Goal: Transaction & Acquisition: Purchase product/service

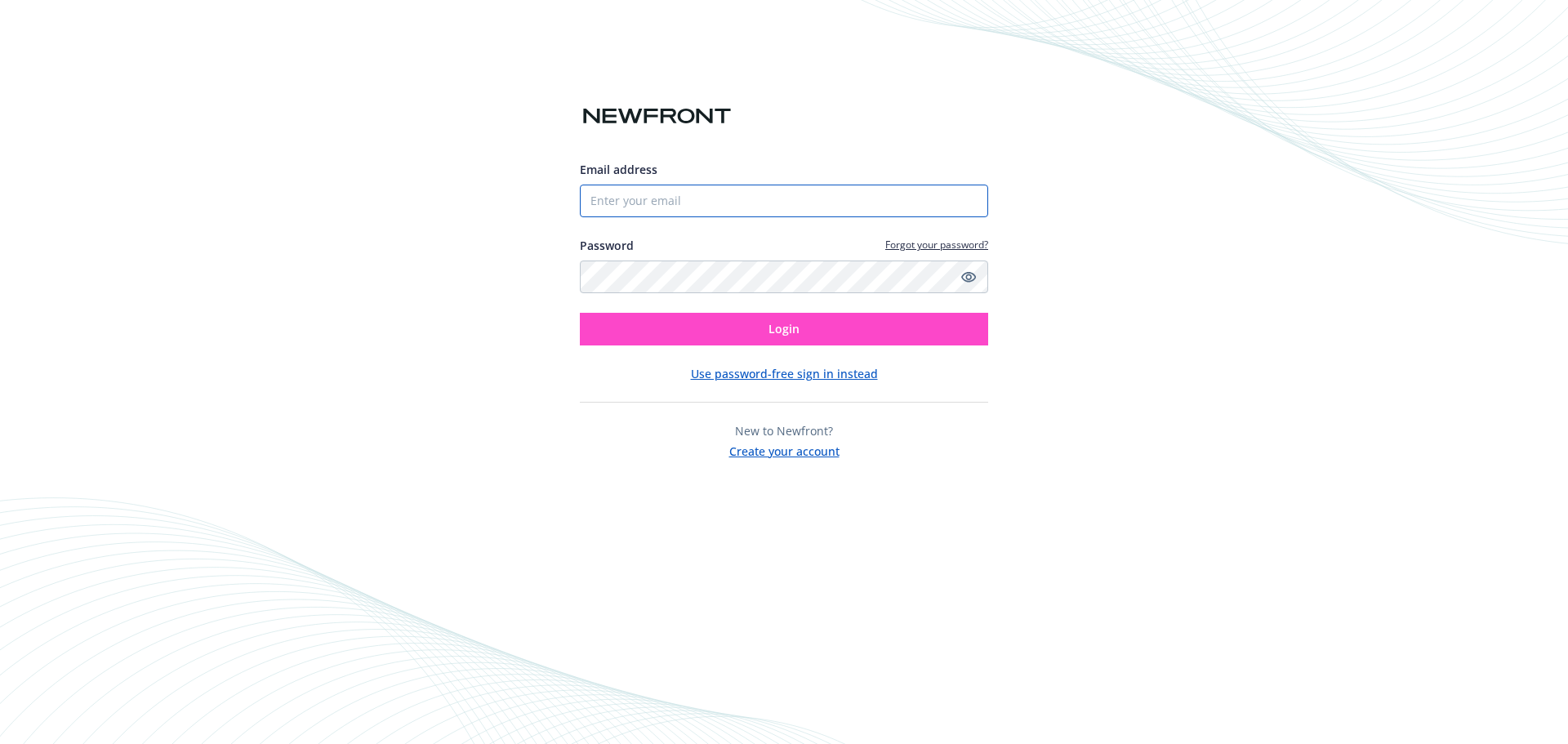
type input "centralaglaborinc@gmail.com"
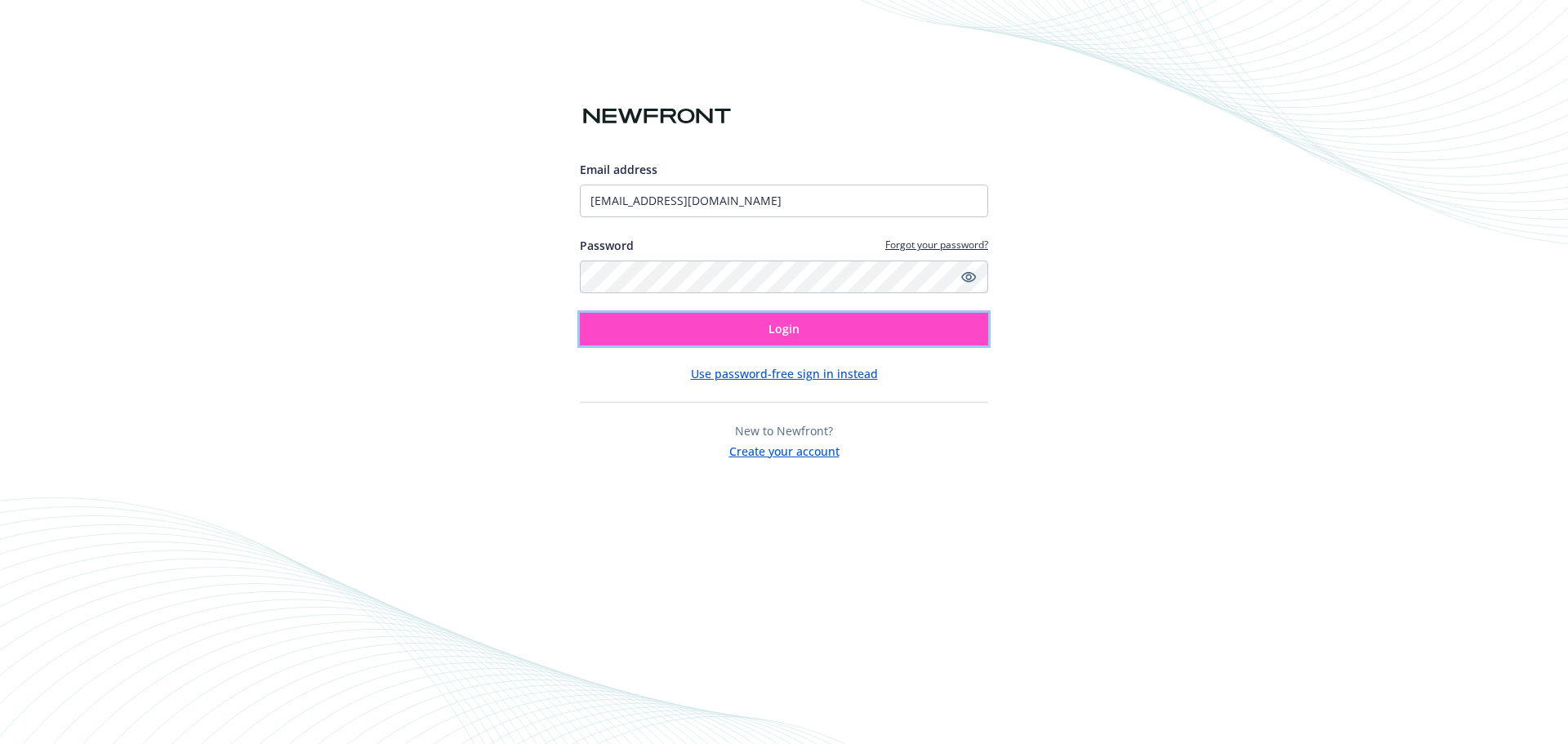
click at [796, 332] on span "Login" at bounding box center [783, 328] width 31 height 16
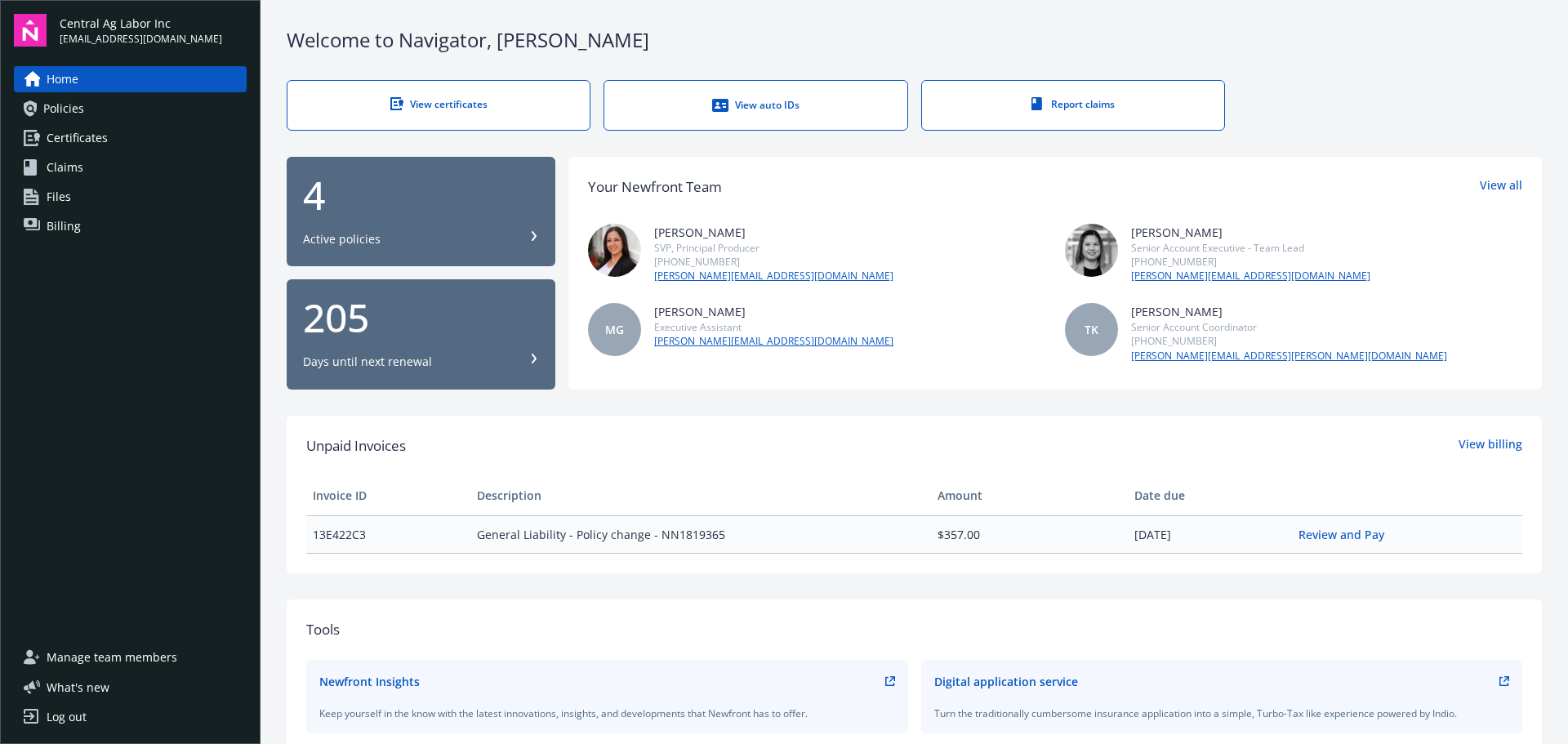
click at [111, 221] on link "Billing" at bounding box center [131, 227] width 233 height 26
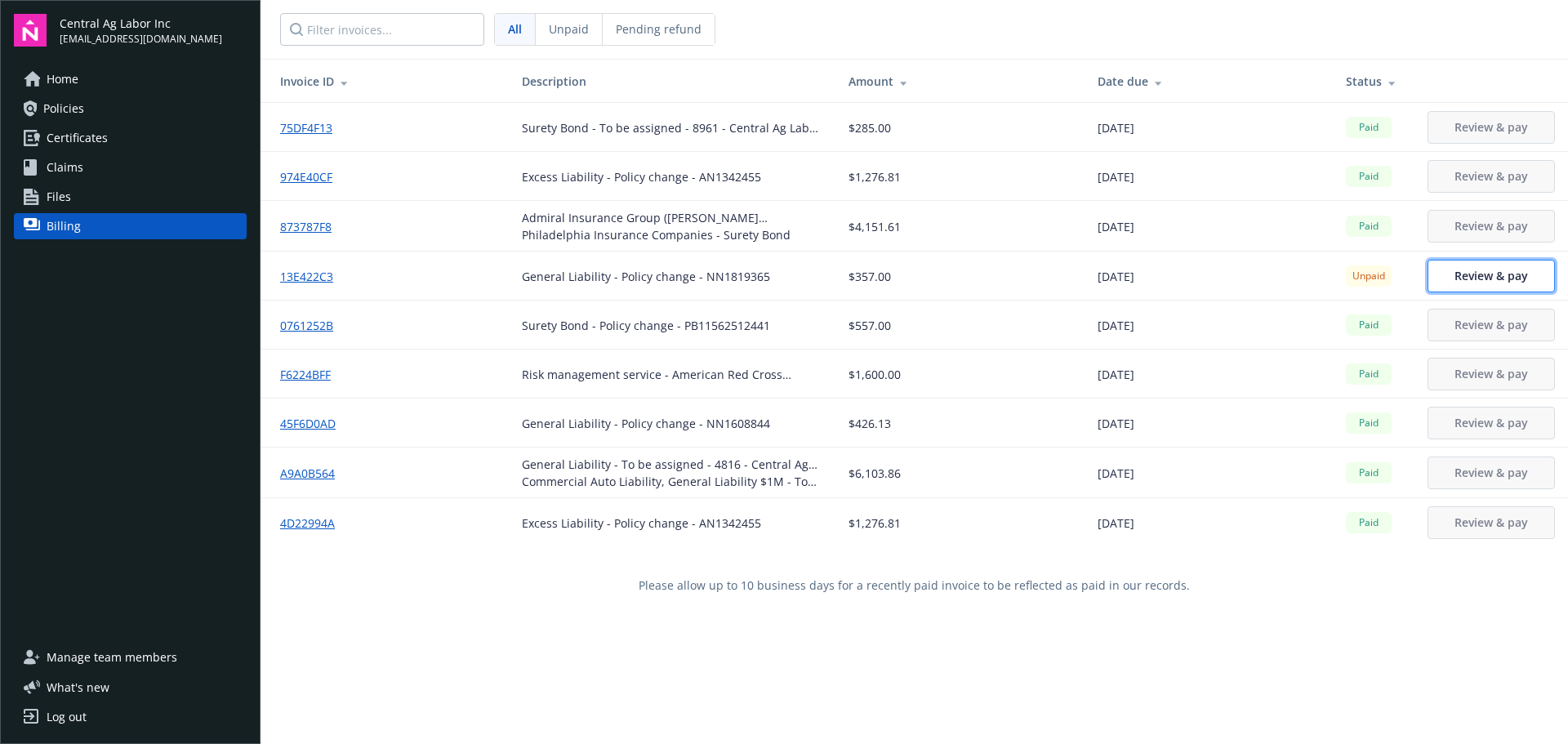
click at [1467, 272] on span "Review & pay" at bounding box center [1491, 275] width 74 height 16
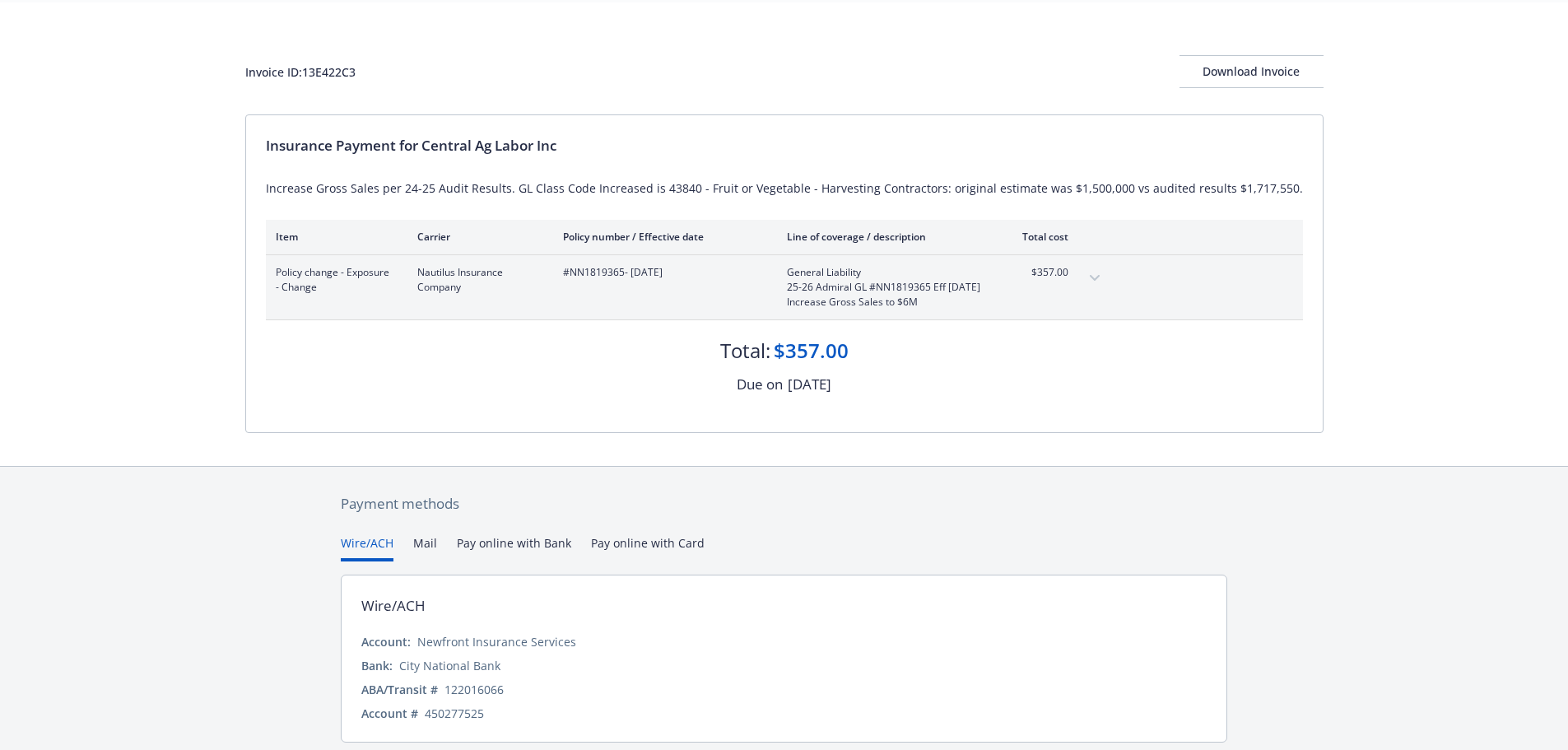
scroll to position [113, 0]
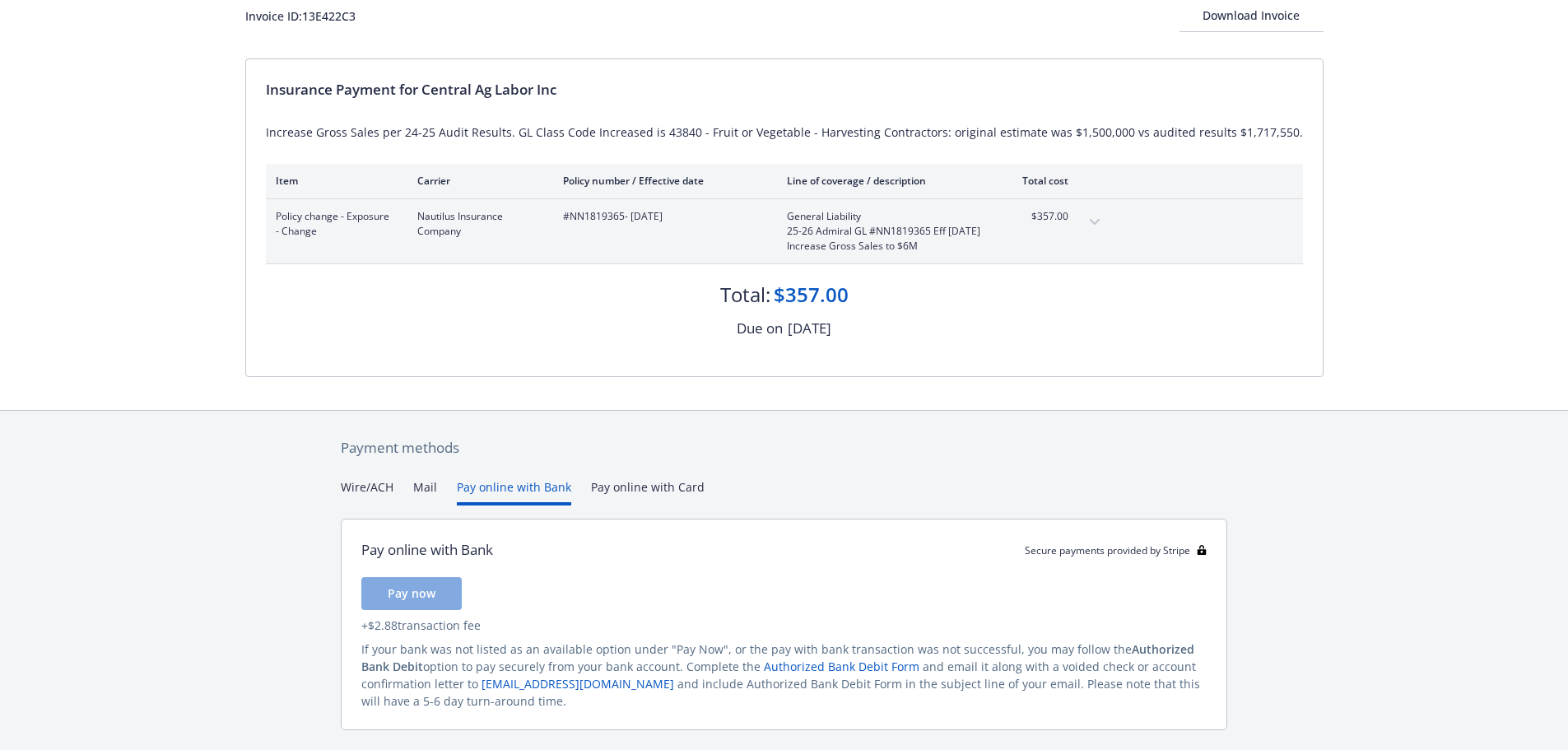
click at [507, 489] on button "Pay online with Bank" at bounding box center [514, 492] width 115 height 27
click at [435, 596] on button "Pay now" at bounding box center [411, 593] width 101 height 33
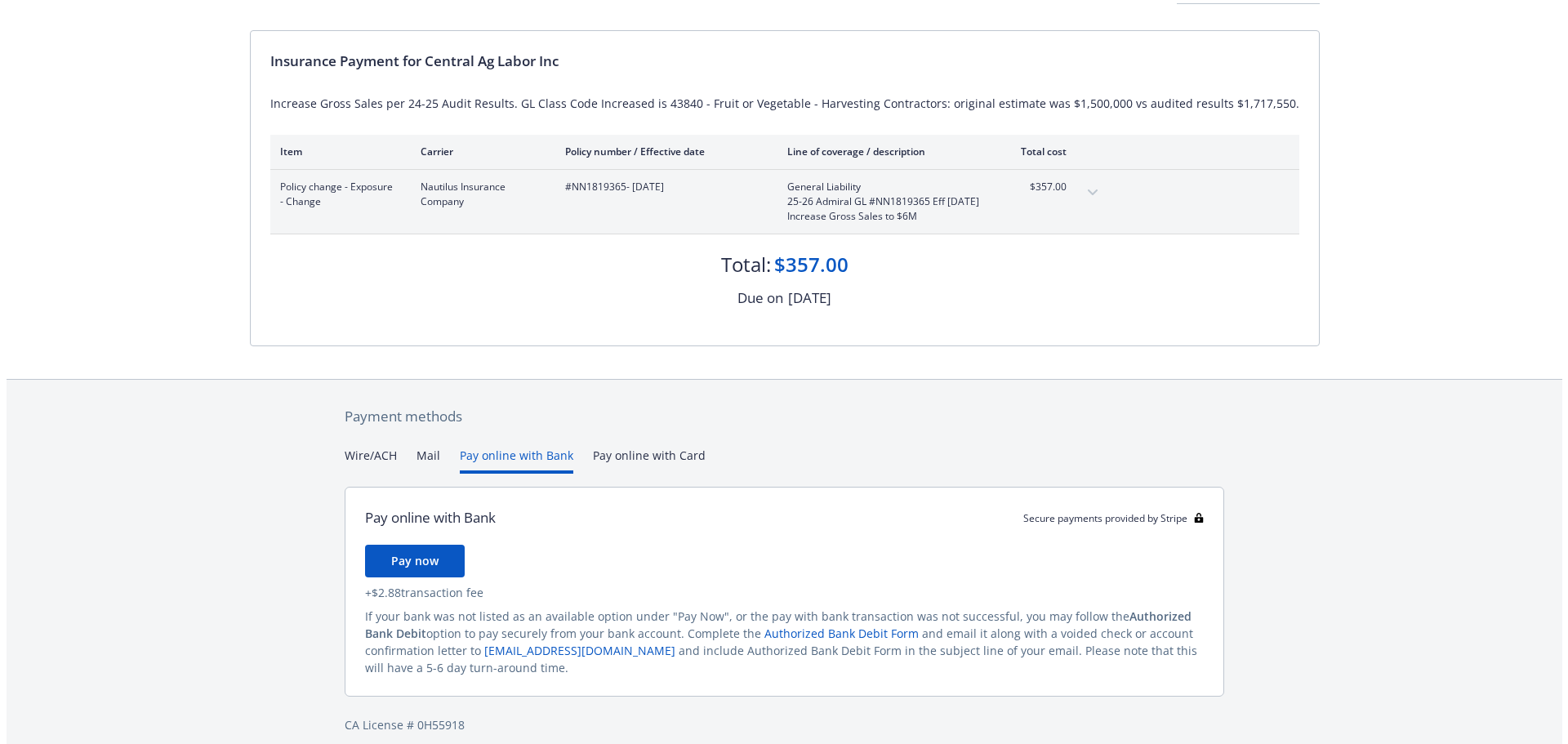
scroll to position [0, 0]
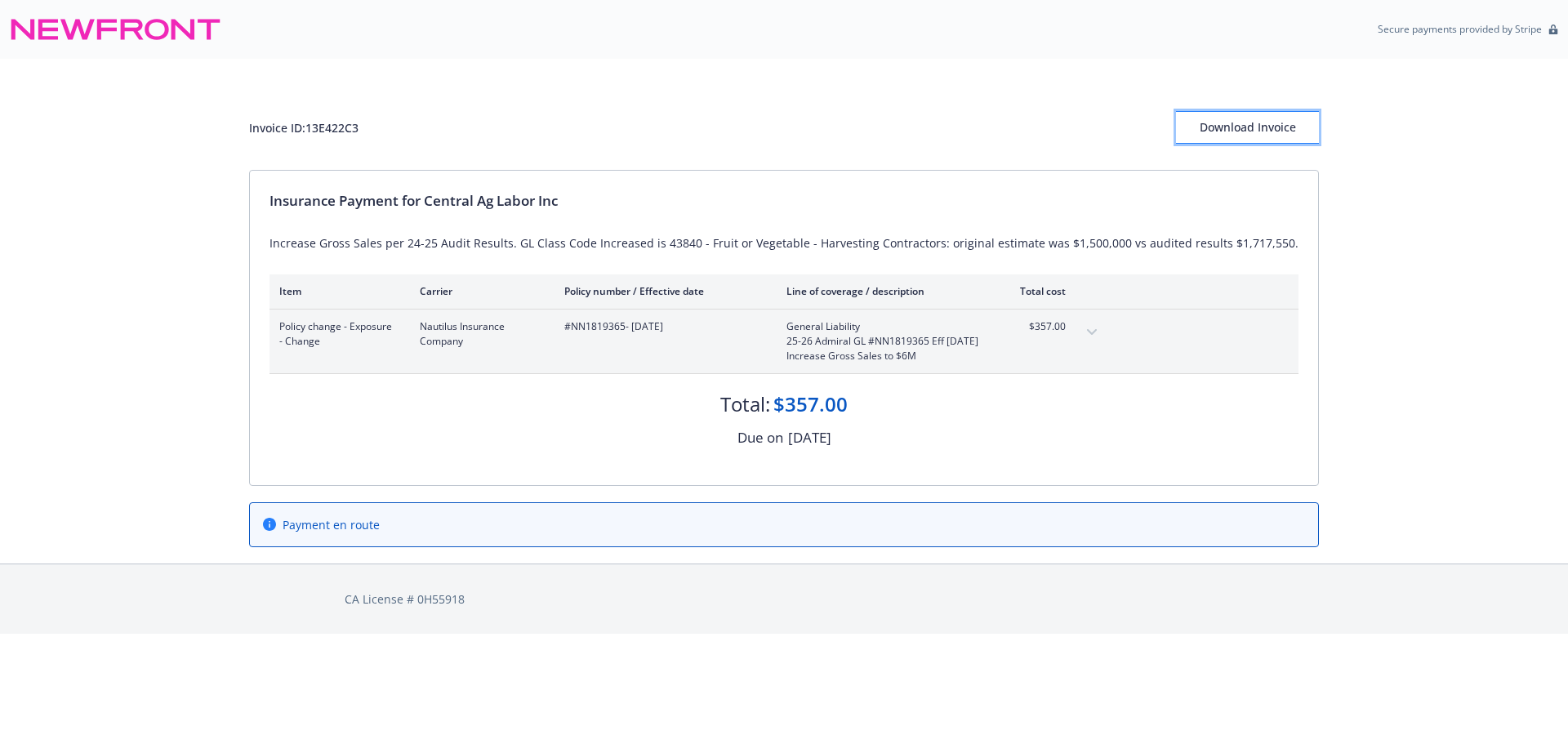
click at [1222, 128] on div "Download Invoice" at bounding box center [1247, 127] width 143 height 31
